Goal: Transaction & Acquisition: Purchase product/service

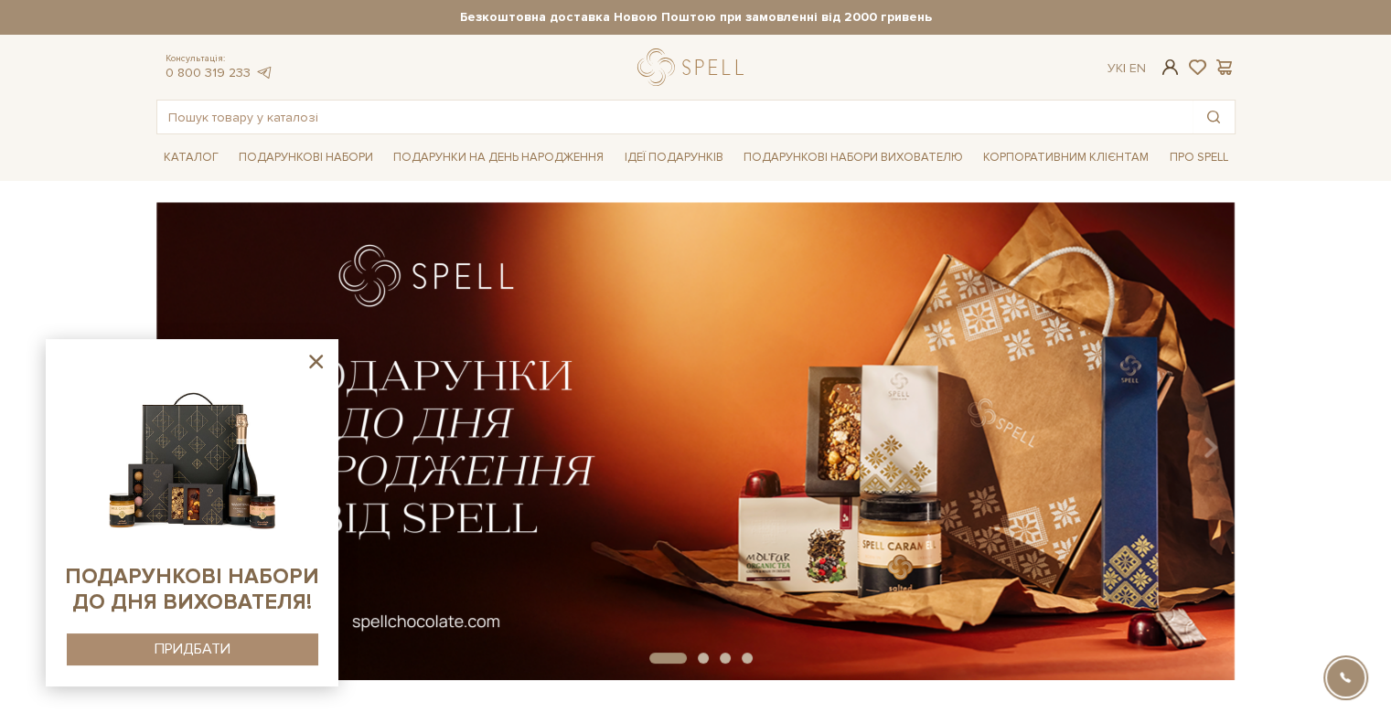
type input "[EMAIL_ADDRESS][DOMAIN_NAME]"
click at [1169, 69] on span at bounding box center [1170, 67] width 22 height 19
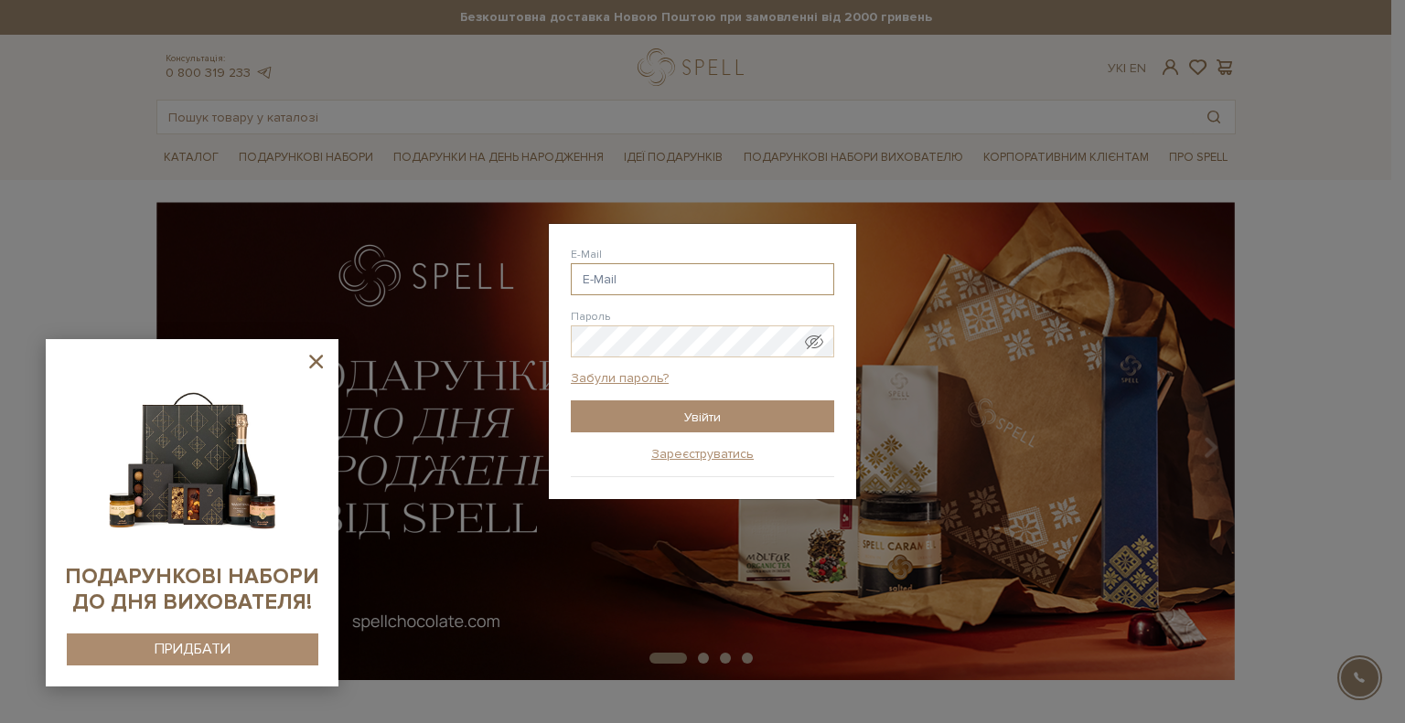
click at [657, 283] on input "E-Mail" at bounding box center [702, 279] width 263 height 32
type input "[EMAIL_ADDRESS][DOMAIN_NAME]"
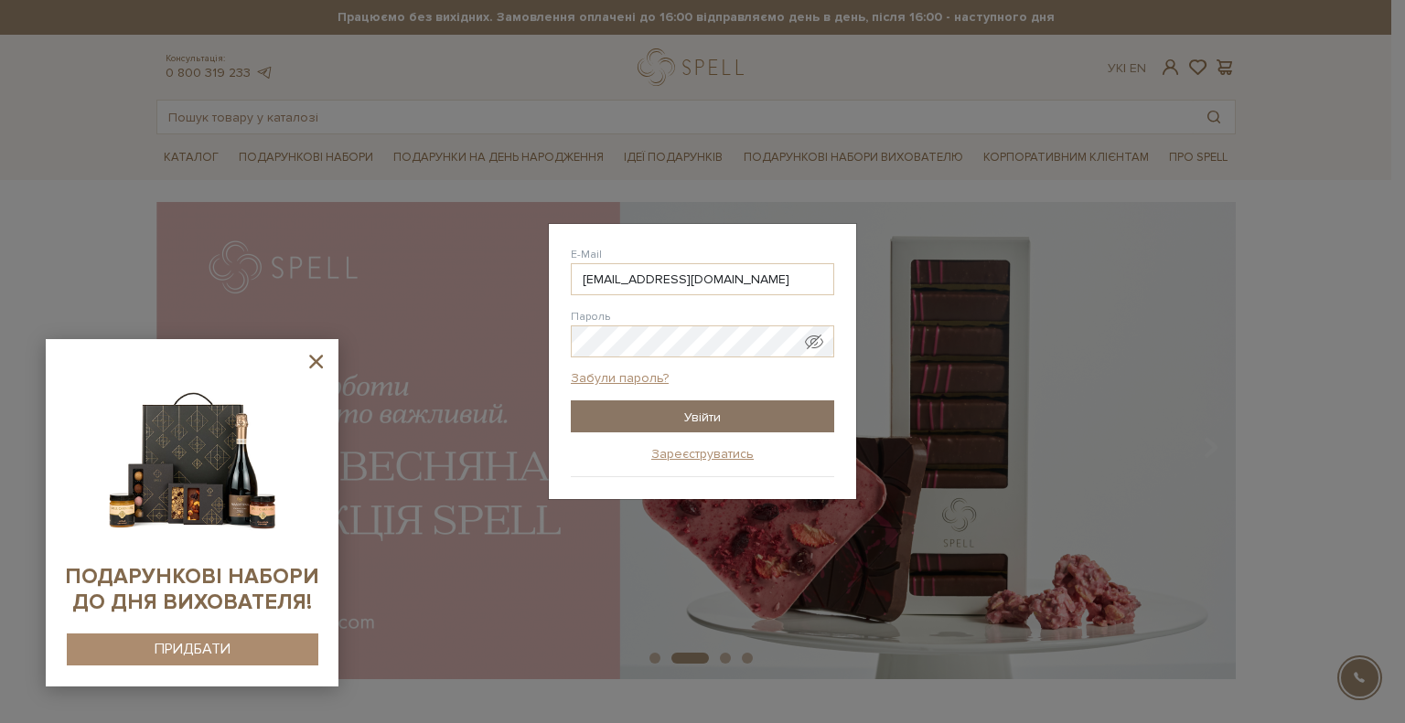
click at [717, 412] on input "Увійти" at bounding box center [702, 417] width 263 height 32
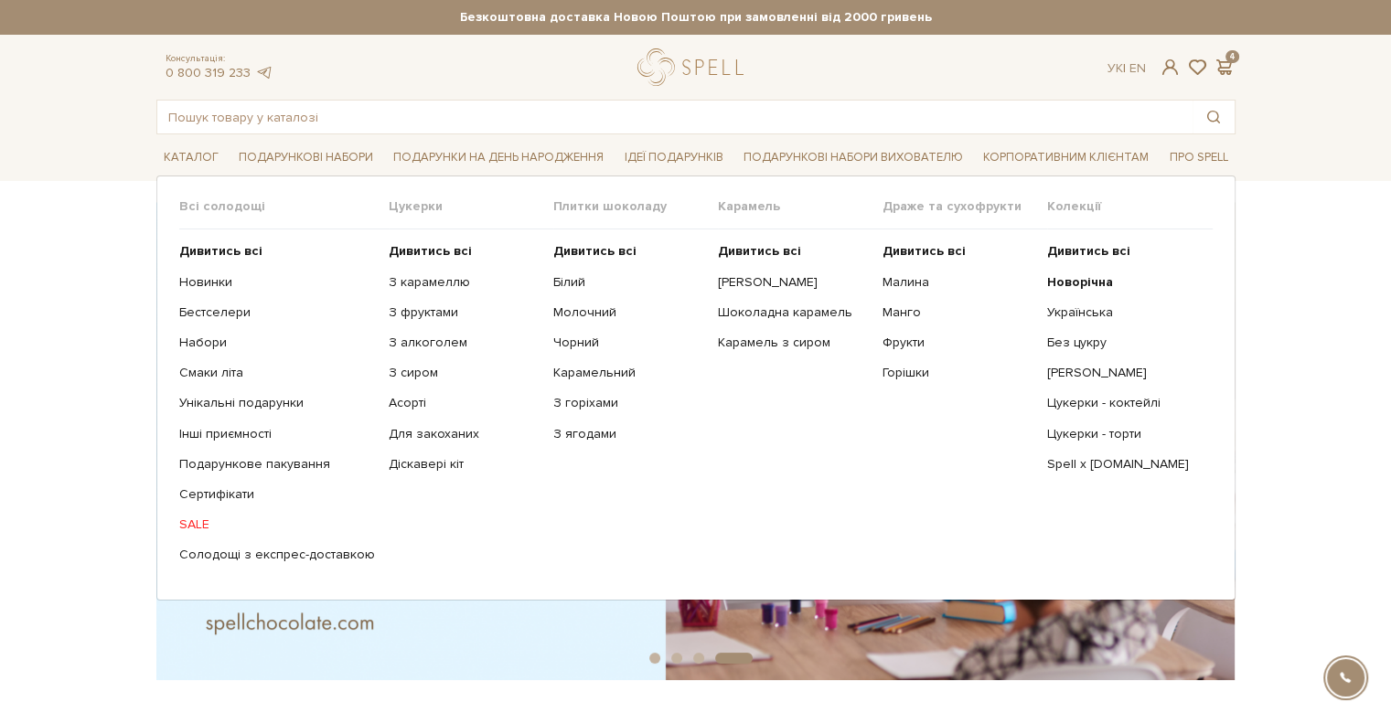
click at [402, 208] on span "Цукерки" at bounding box center [471, 206] width 165 height 16
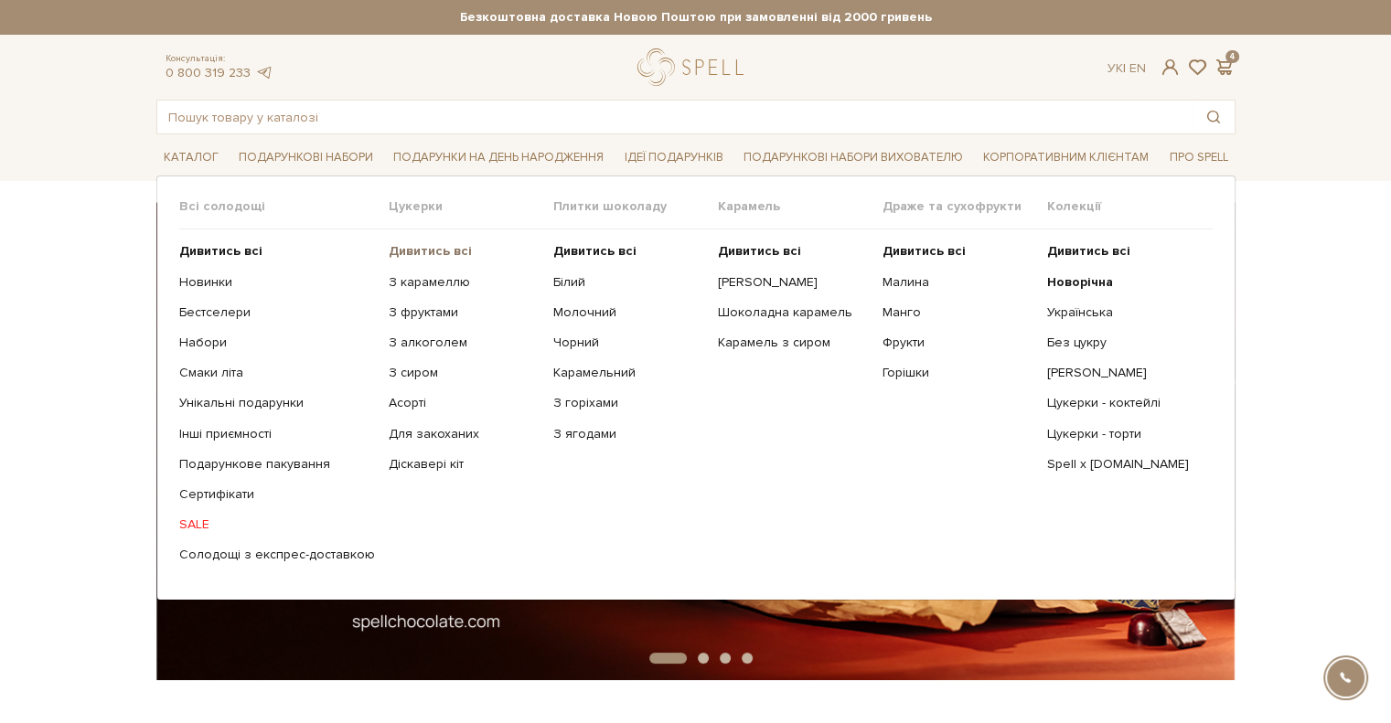
click at [449, 251] on b "Дивитись всі" at bounding box center [430, 251] width 83 height 16
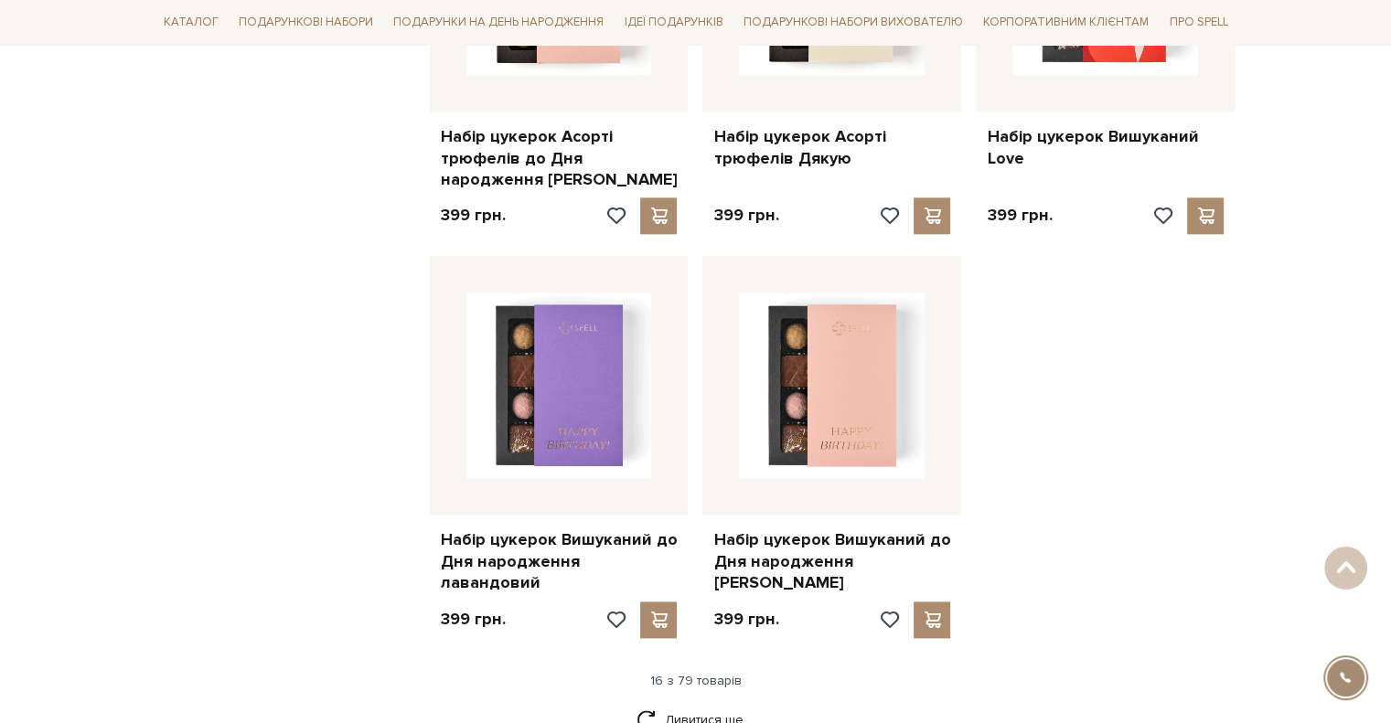
scroll to position [2286, 0]
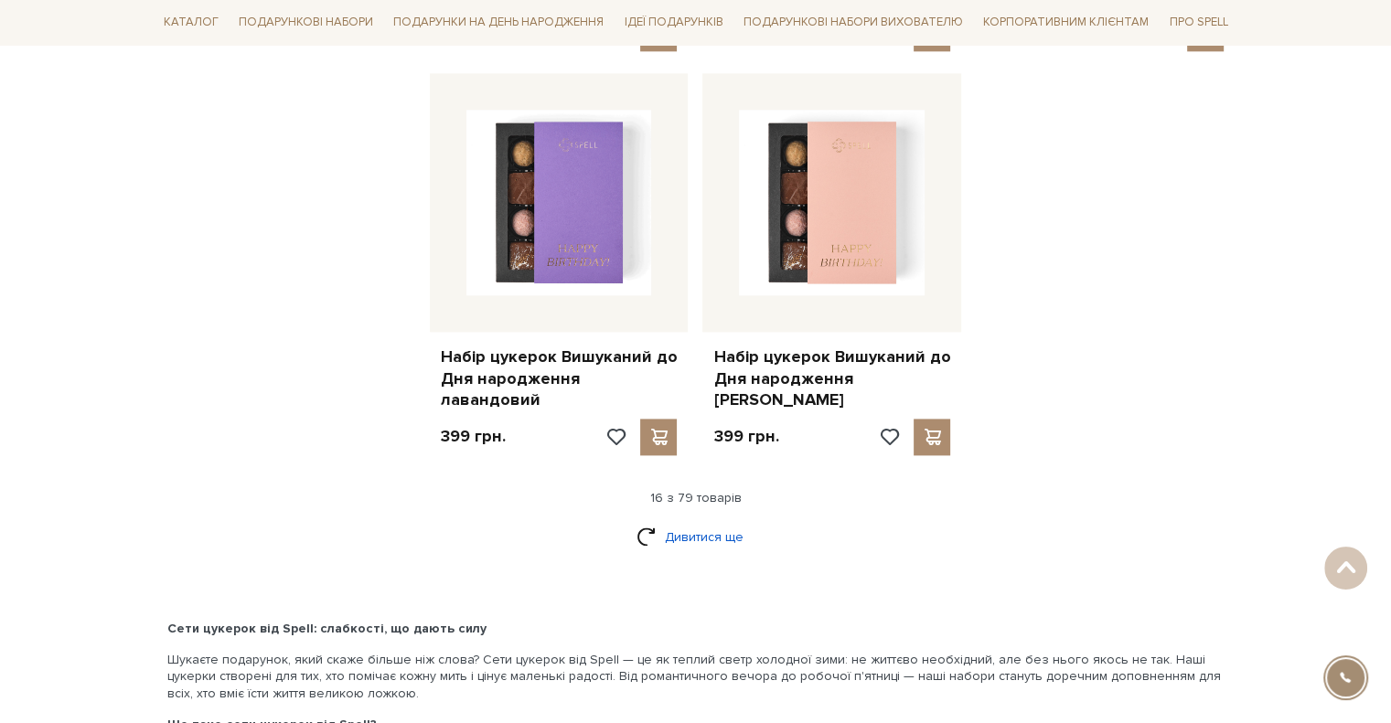
click at [716, 521] on link "Дивитися ще" at bounding box center [695, 537] width 119 height 32
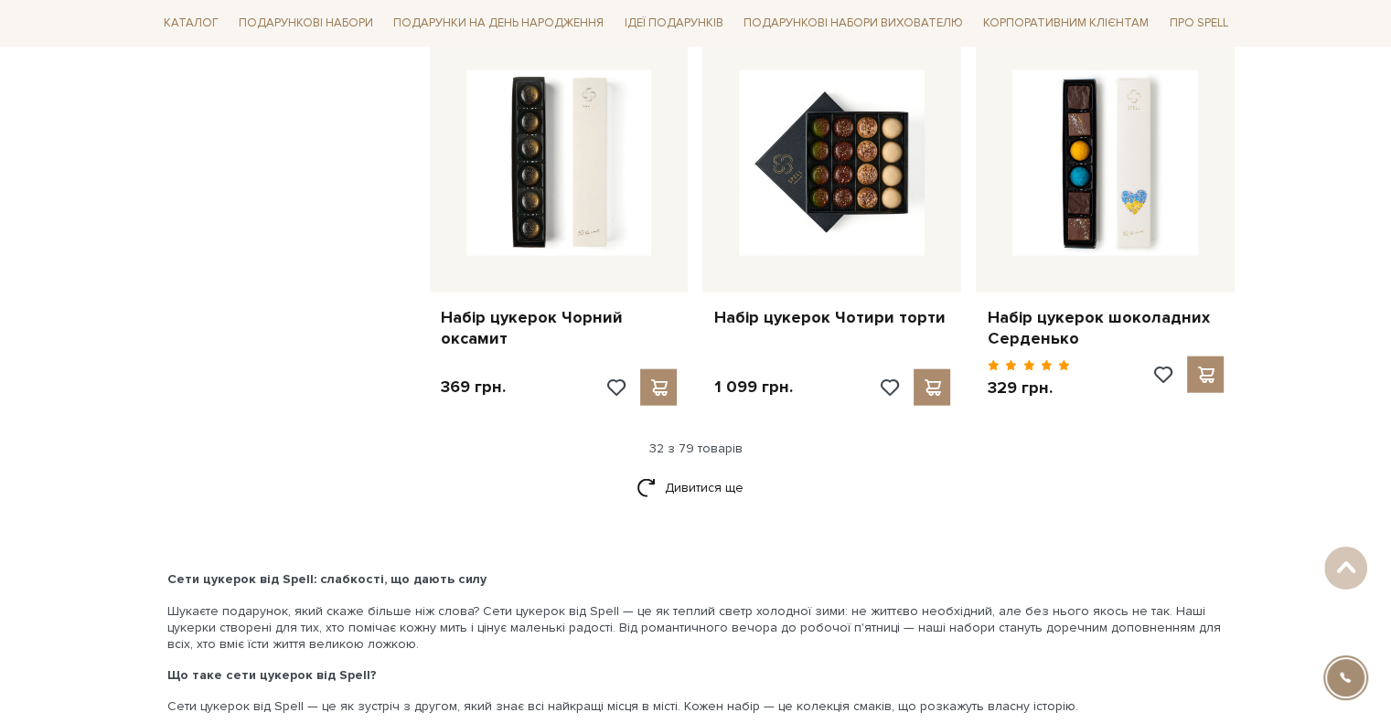
scroll to position [4298, 0]
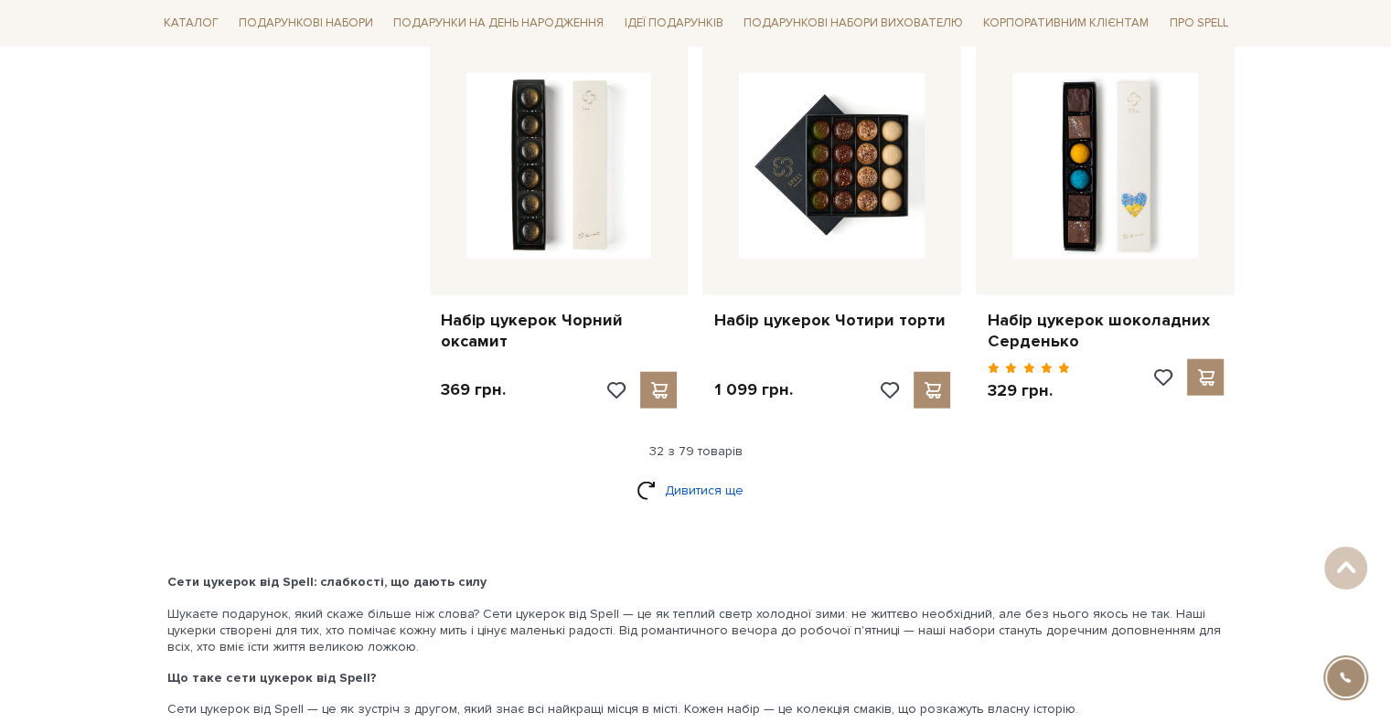
click at [700, 475] on link "Дивитися ще" at bounding box center [695, 491] width 119 height 32
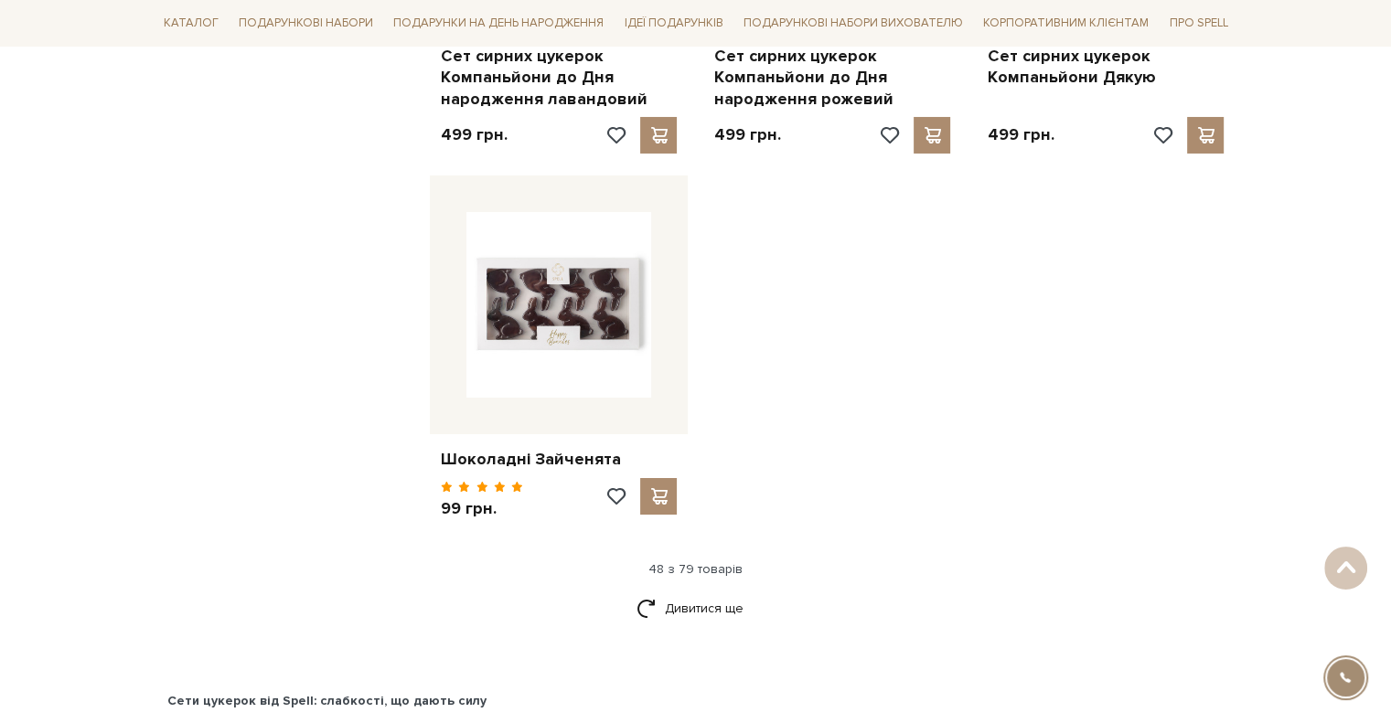
scroll to position [6675, 0]
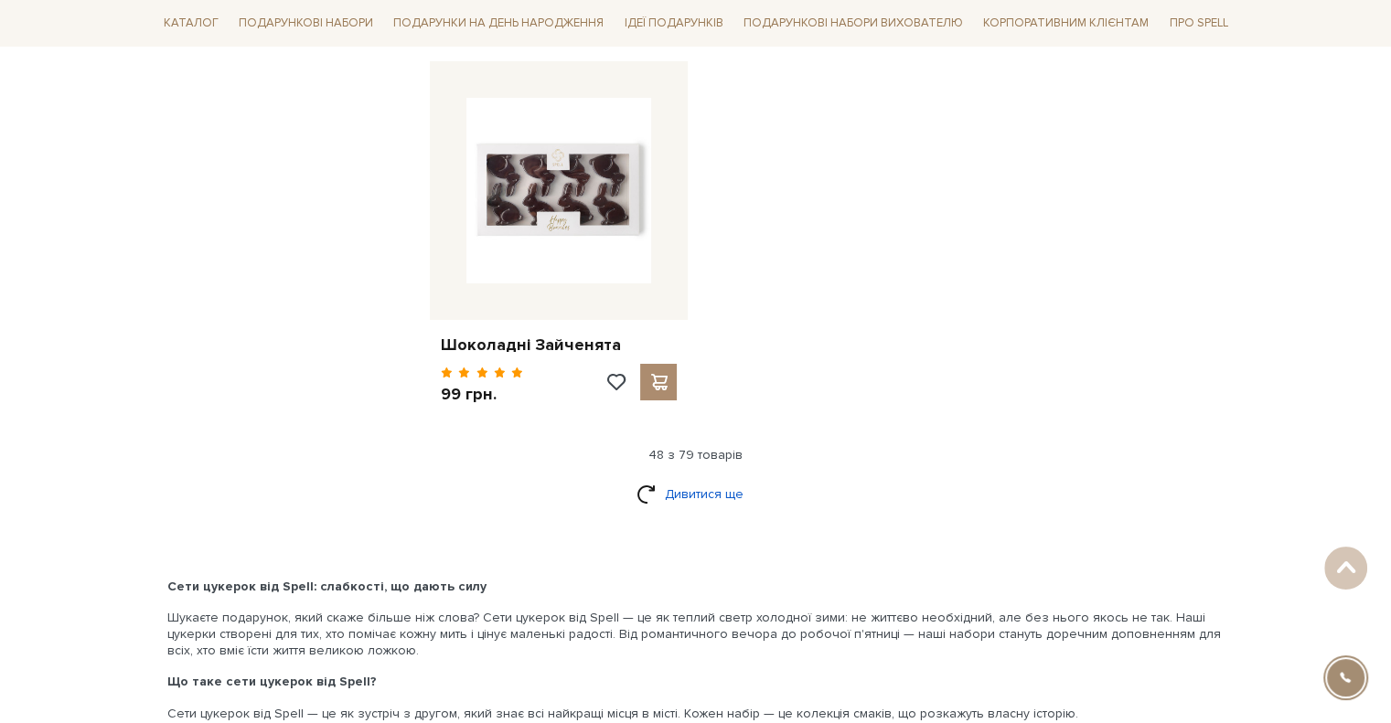
click at [741, 478] on link "Дивитися ще" at bounding box center [695, 494] width 119 height 32
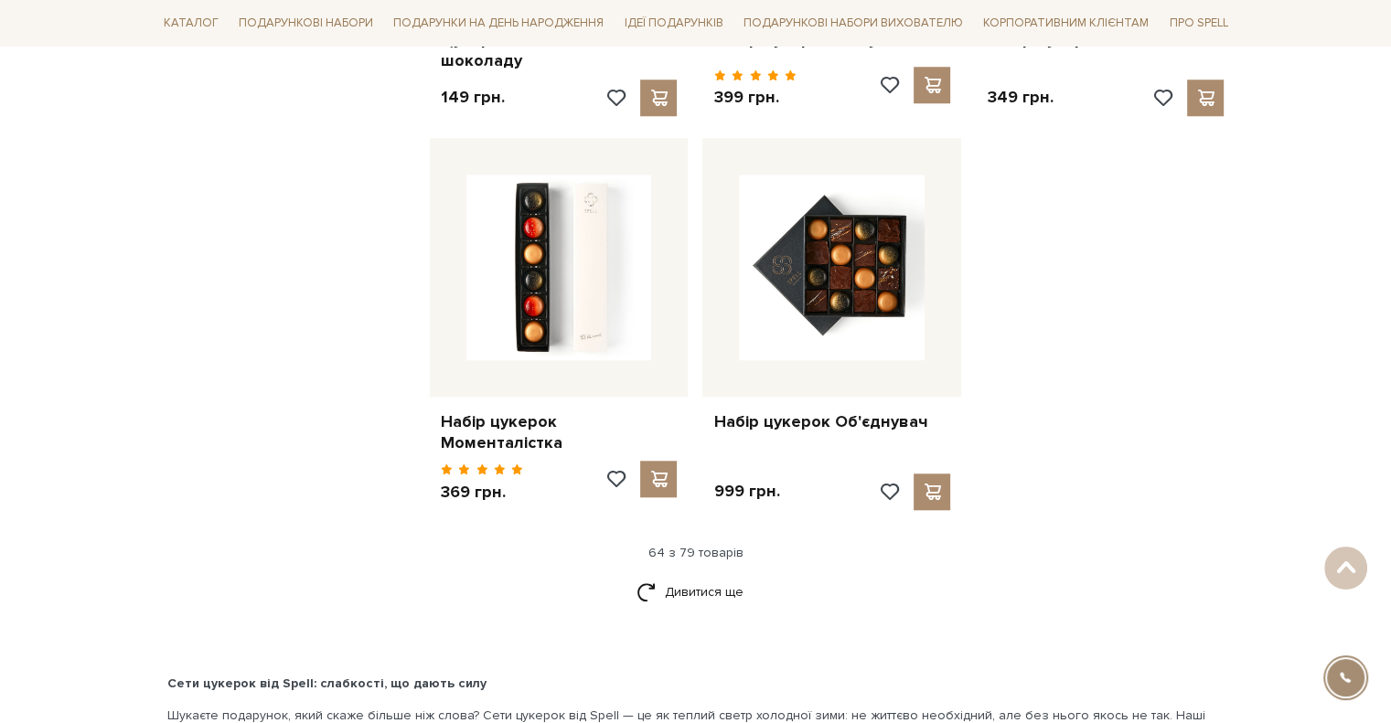
scroll to position [8596, 0]
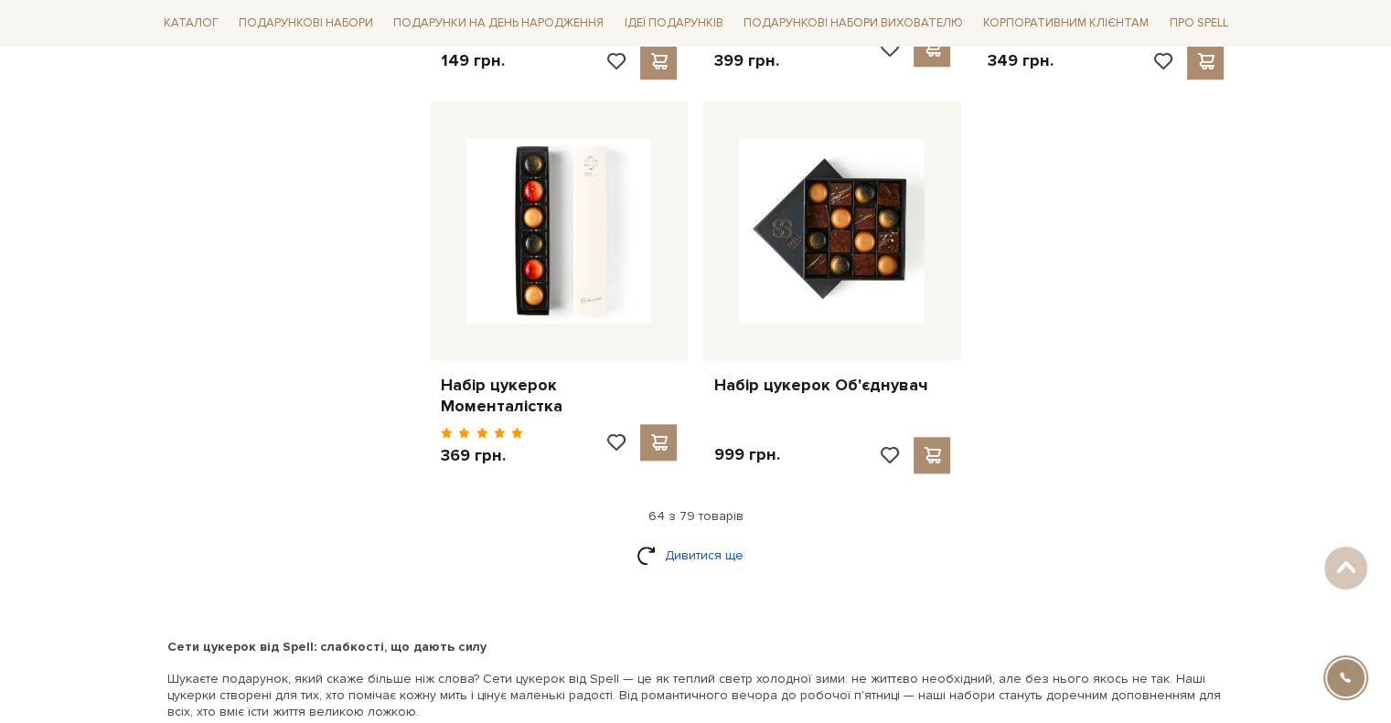
click at [676, 540] on link "Дивитися ще" at bounding box center [695, 556] width 119 height 32
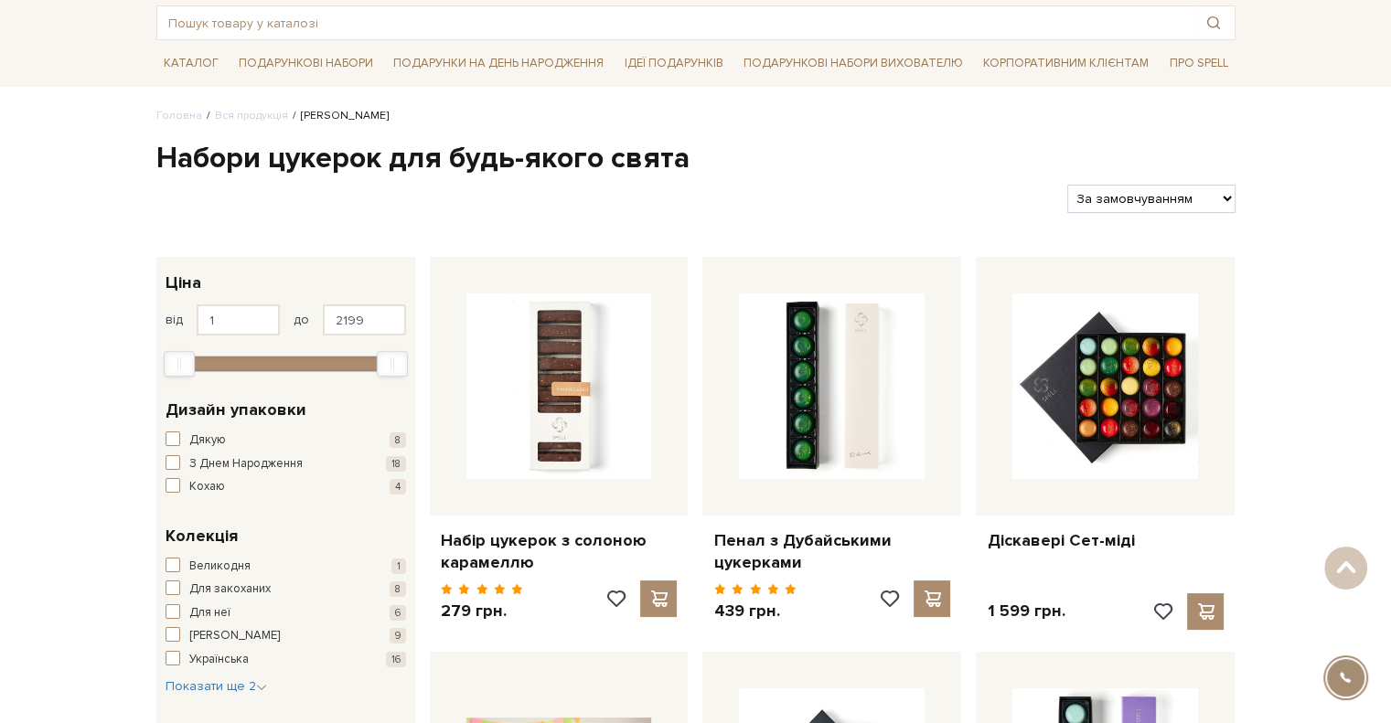
scroll to position [0, 0]
